Goal: Information Seeking & Learning: Learn about a topic

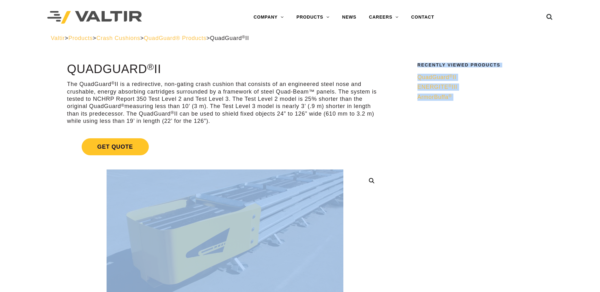
drag, startPoint x: 67, startPoint y: 67, endPoint x: 200, endPoint y: 65, distance: 132.2
click at [249, 68] on h1 "QuadGuard ® II" at bounding box center [225, 69] width 316 height 13
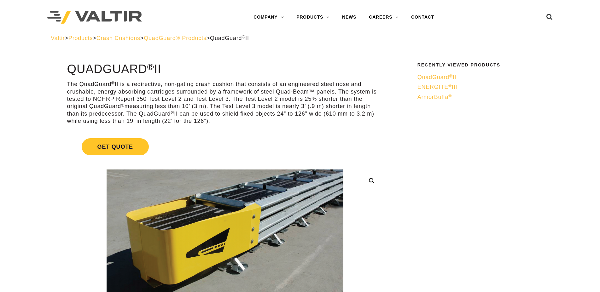
drag, startPoint x: 65, startPoint y: 67, endPoint x: 184, endPoint y: 63, distance: 119.3
copy h1 "QuadGuard ® II"
click at [129, 83] on p "The QuadGuard ® II is a redirective, non-gating crash cushion that consists of …" at bounding box center [225, 103] width 316 height 44
drag, startPoint x: 134, startPoint y: 83, endPoint x: 238, endPoint y: 83, distance: 103.5
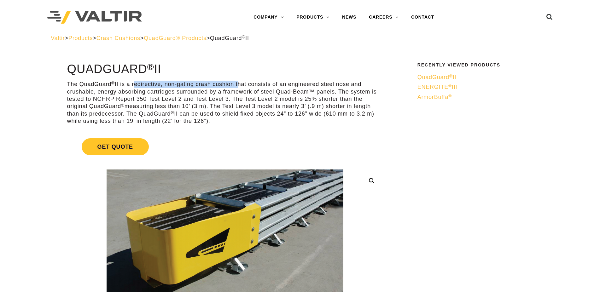
click at [238, 83] on p "The QuadGuard ® II is a redirective, non-gating crash cushion that consists of …" at bounding box center [225, 103] width 316 height 44
copy p "redirective, non-gating crash cushion"
click at [444, 77] on span "QuadGuard ® II" at bounding box center [437, 77] width 39 height 6
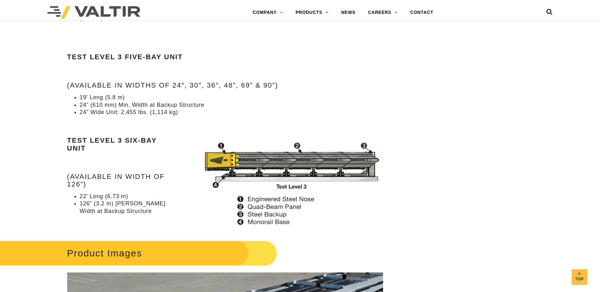
scroll to position [804, 0]
